Goal: Find specific page/section: Find specific page/section

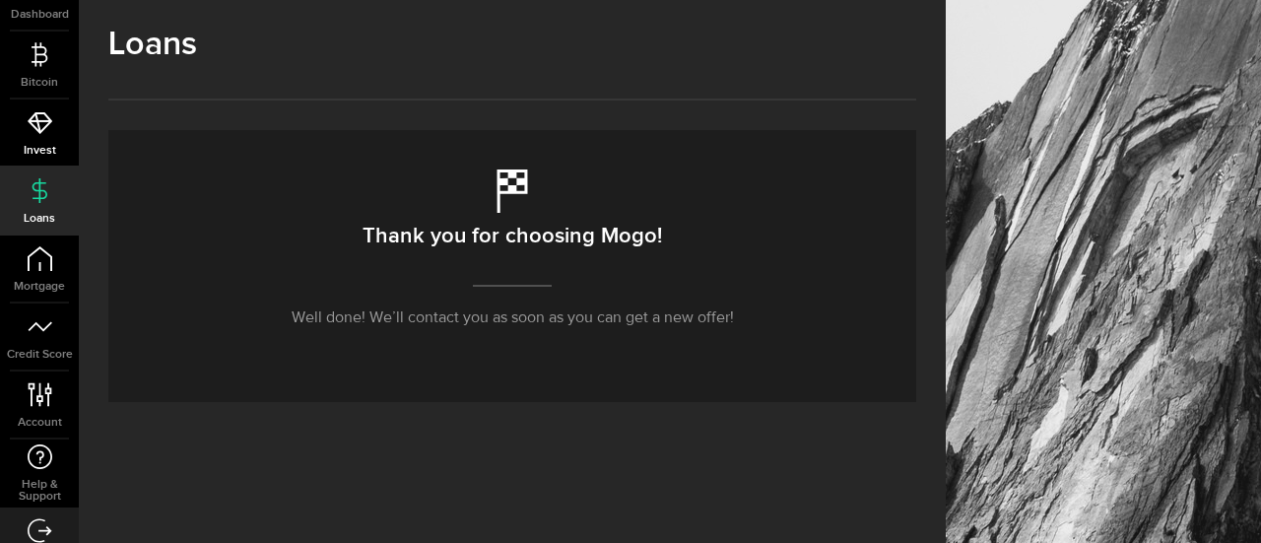
scroll to position [148, 0]
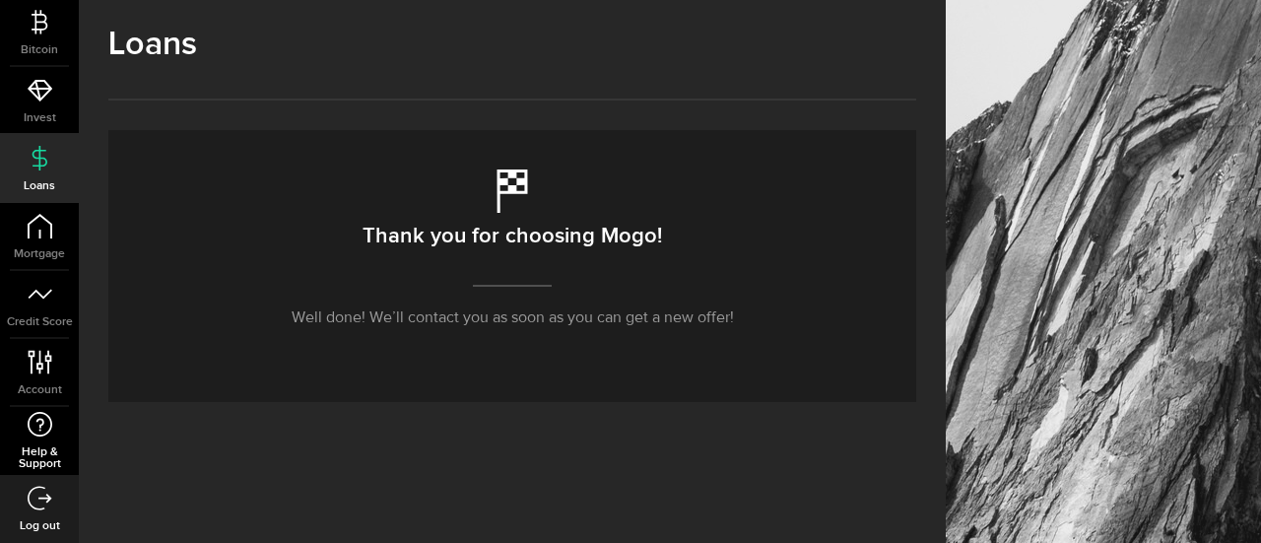
click at [41, 443] on link "Help & Support" at bounding box center [39, 441] width 79 height 68
click at [41, 441] on link "Help & Support" at bounding box center [39, 441] width 79 height 68
click at [39, 433] on icon at bounding box center [40, 424] width 27 height 25
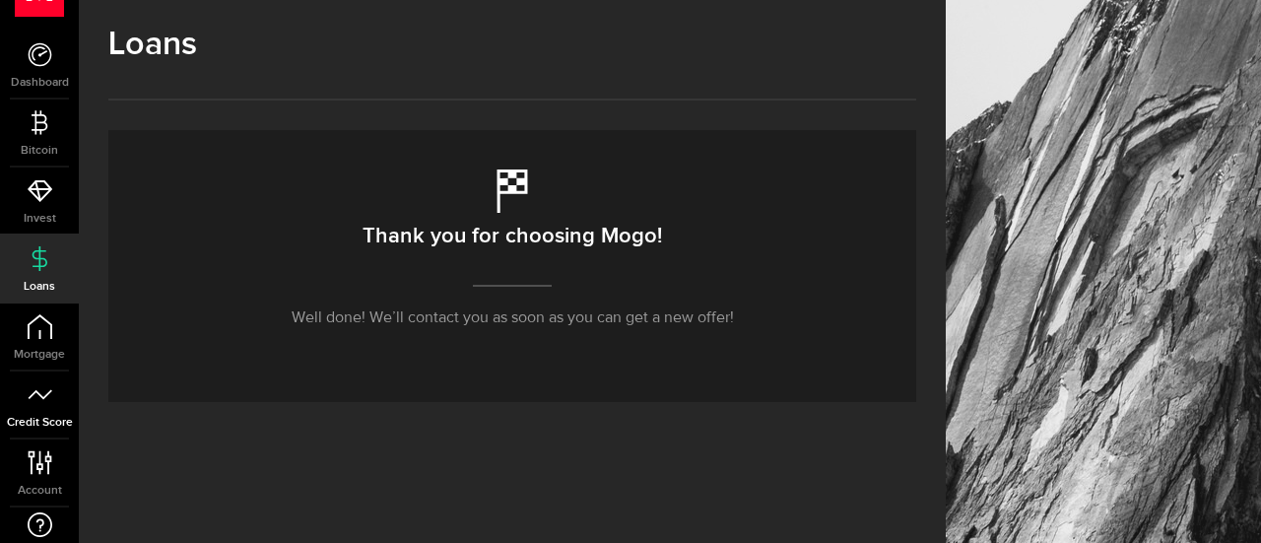
scroll to position [0, 0]
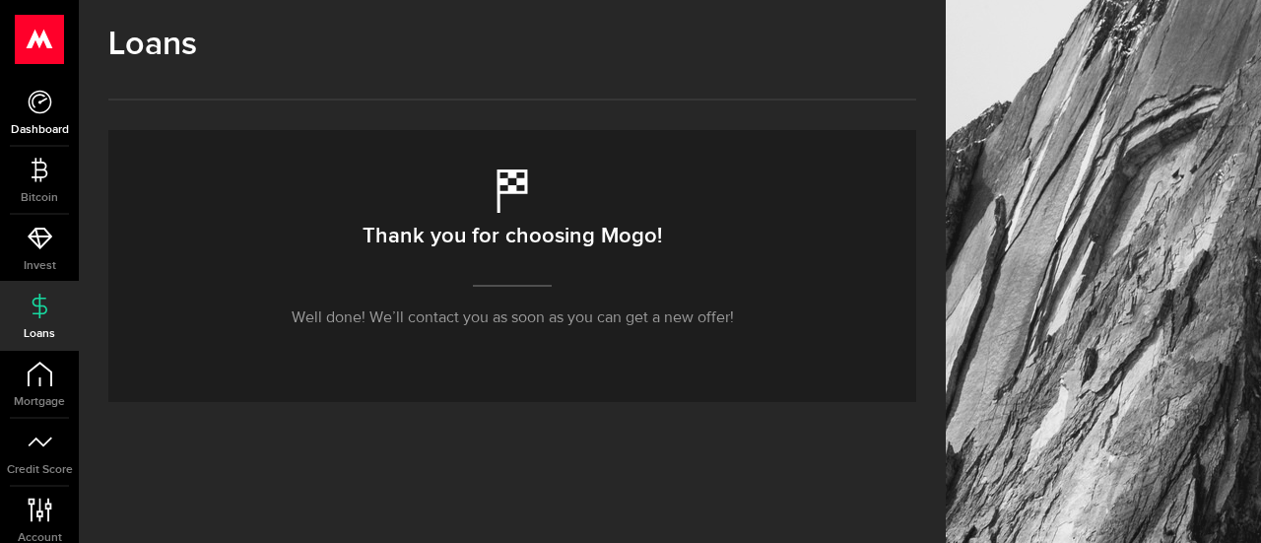
click at [36, 92] on use at bounding box center [40, 102] width 24 height 24
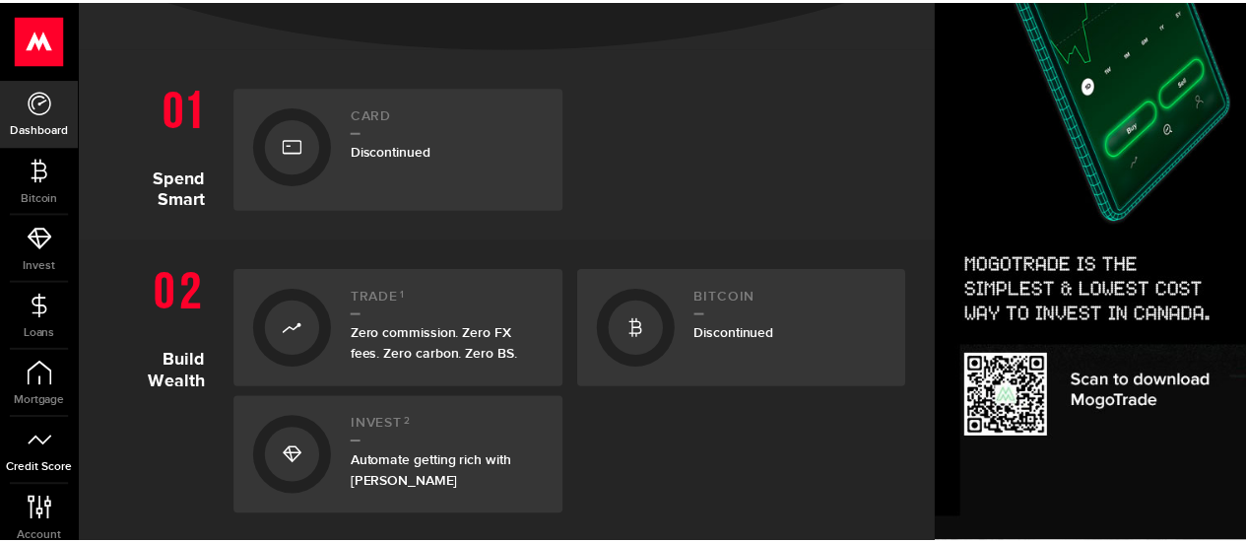
scroll to position [148, 0]
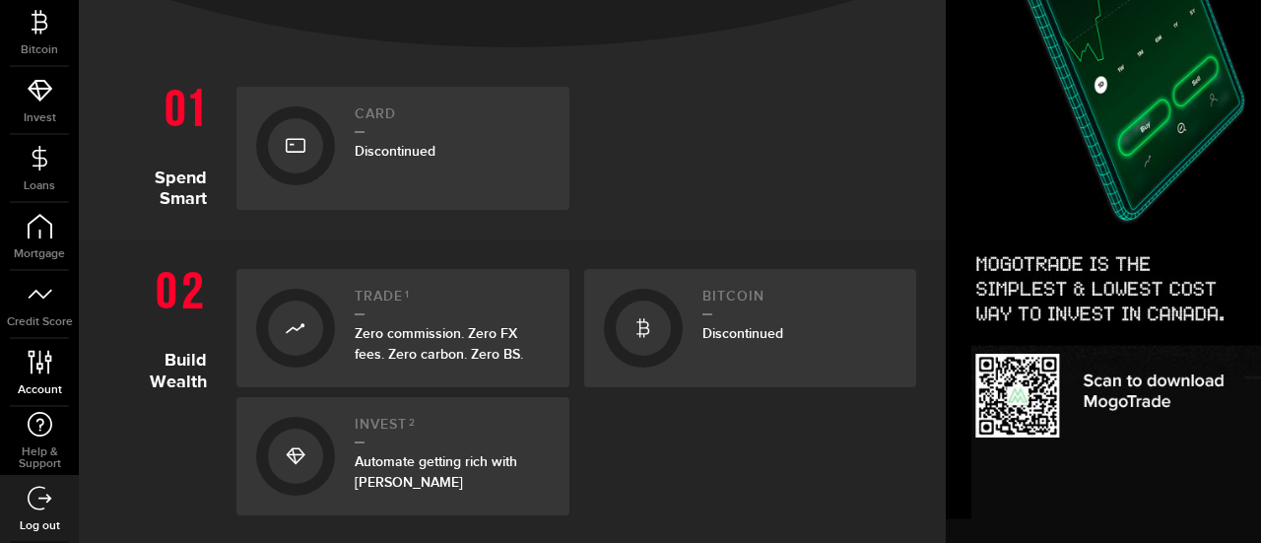
click at [44, 371] on icon at bounding box center [40, 362] width 27 height 25
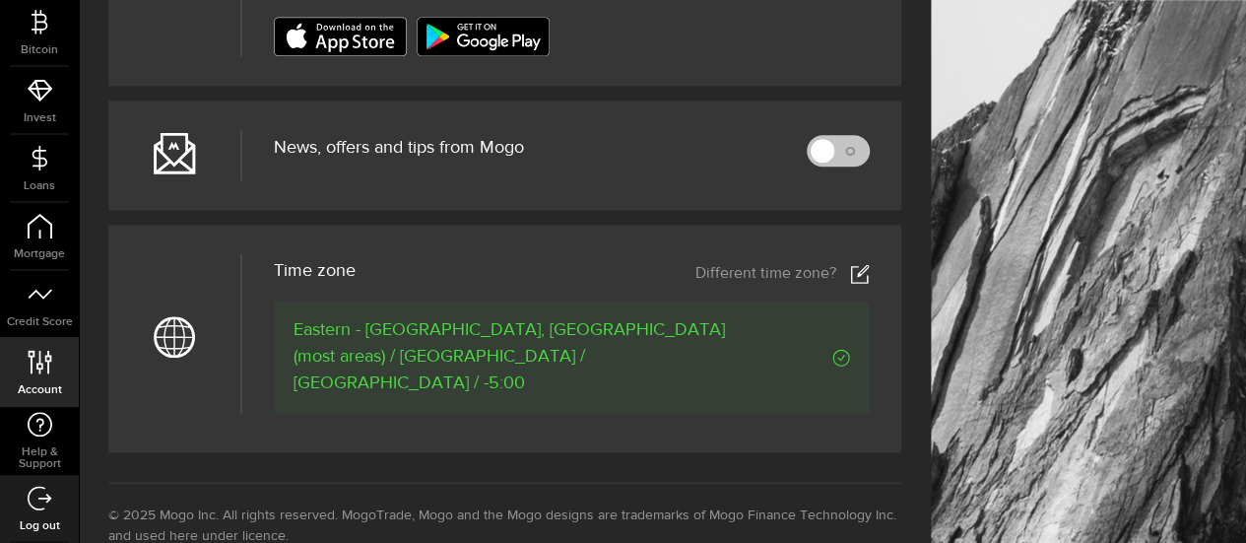
scroll to position [887, 0]
click at [35, 430] on icon at bounding box center [40, 424] width 27 height 25
click at [54, 455] on span "Help & Support" at bounding box center [39, 458] width 79 height 24
click at [38, 451] on span "Help & Support" at bounding box center [39, 458] width 79 height 24
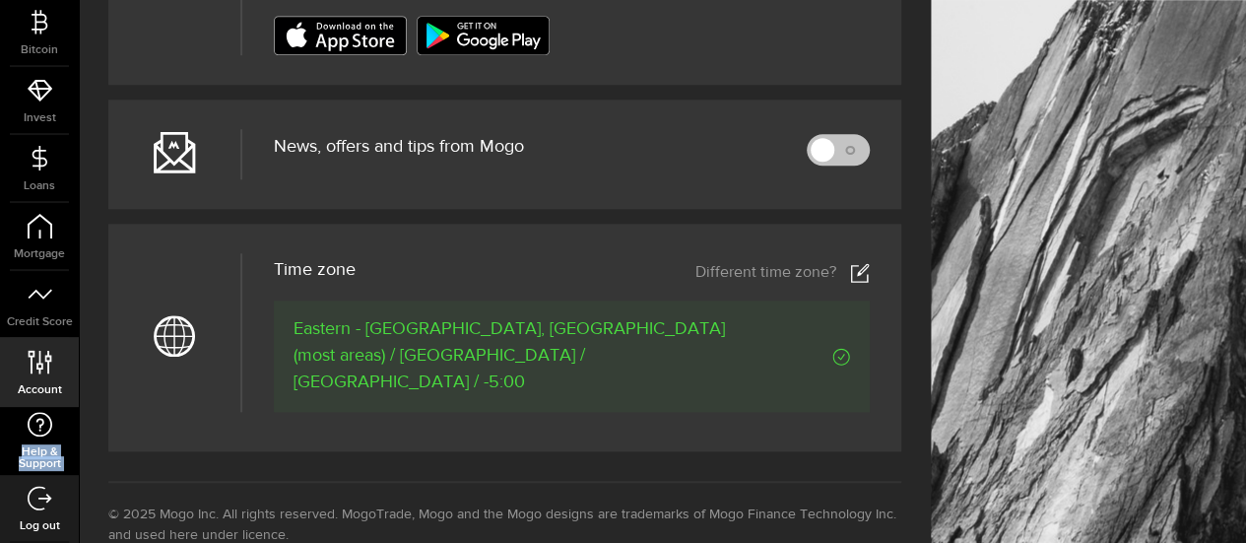
click at [38, 451] on span "Help & Support" at bounding box center [39, 458] width 79 height 24
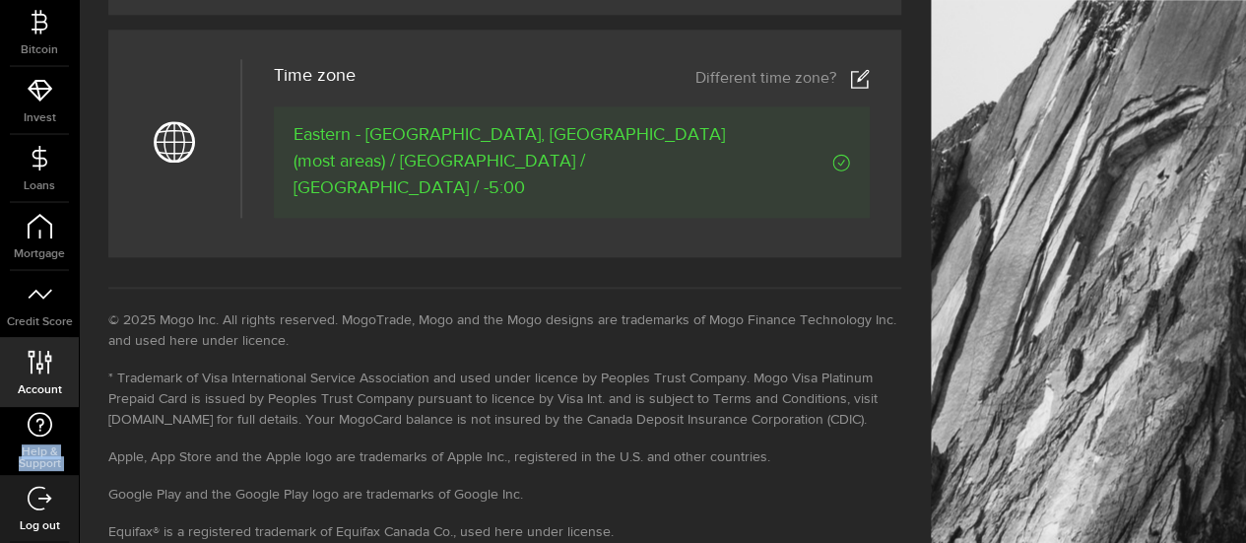
scroll to position [1128, 0]
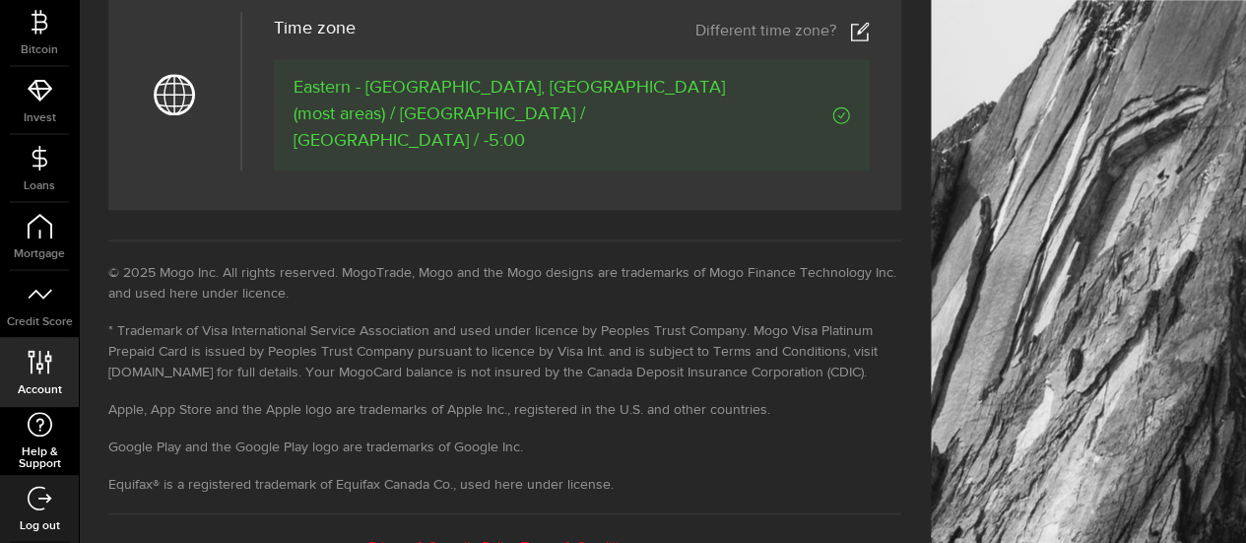
click at [34, 433] on icon at bounding box center [40, 424] width 27 height 25
click at [39, 415] on icon at bounding box center [40, 424] width 27 height 25
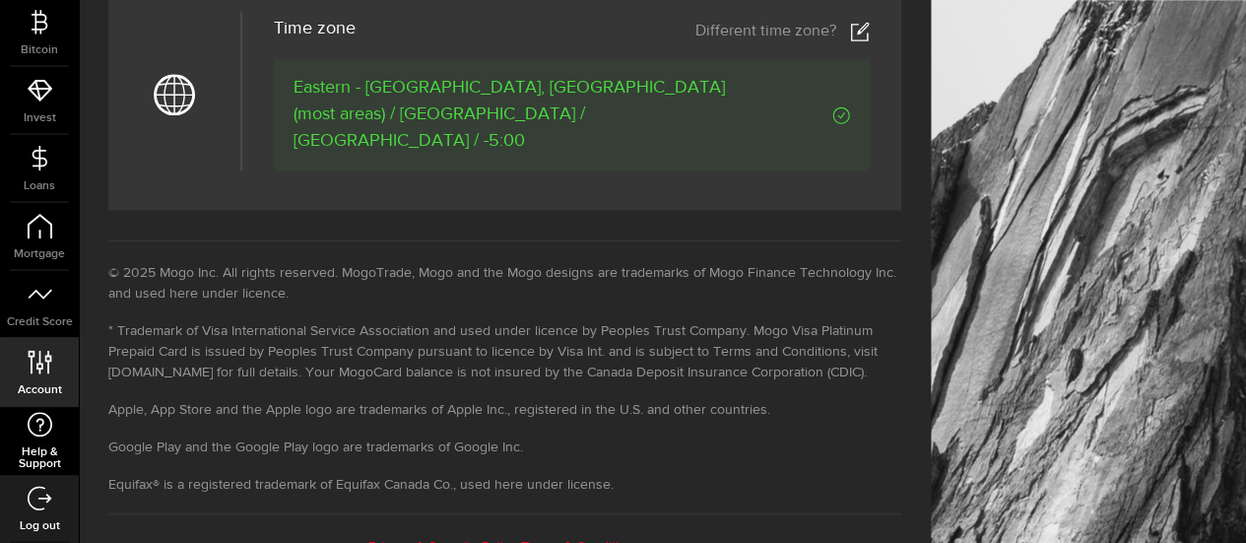
click at [39, 415] on icon at bounding box center [40, 424] width 27 height 25
